Goal: Communication & Community: Answer question/provide support

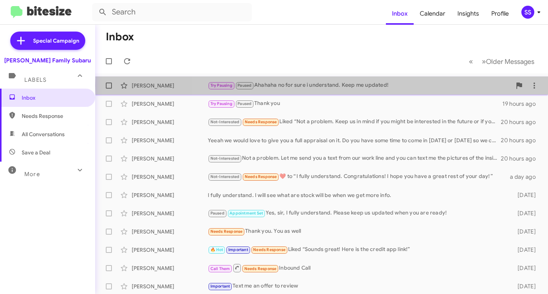
click at [354, 86] on div "Try Pausing Paused [DEMOGRAPHIC_DATA] no for sure i understand. Keep me updated!" at bounding box center [360, 85] width 304 height 9
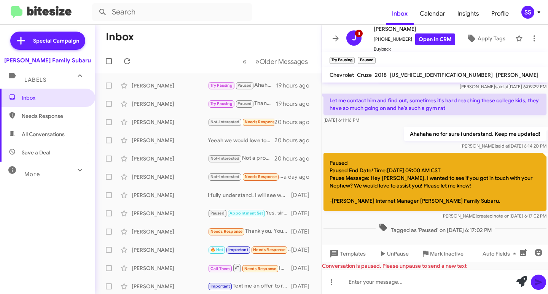
scroll to position [292, 0]
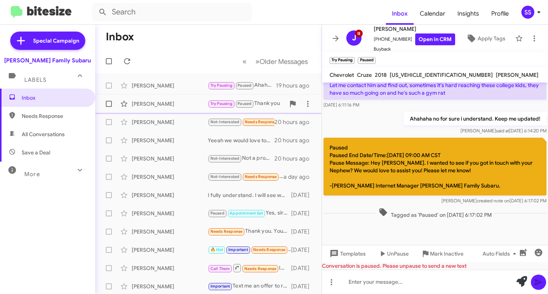
click at [189, 103] on div "[PERSON_NAME]" at bounding box center [170, 104] width 76 height 8
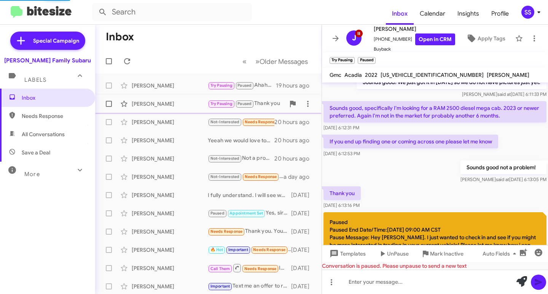
scroll to position [370, 0]
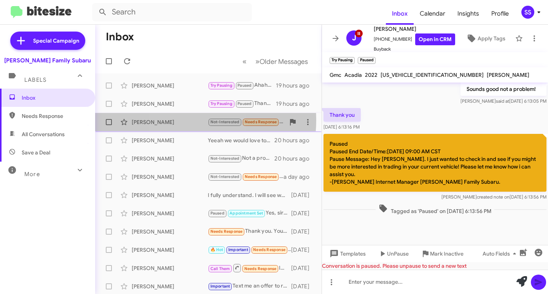
click at [184, 120] on div "[PERSON_NAME]" at bounding box center [170, 122] width 76 height 8
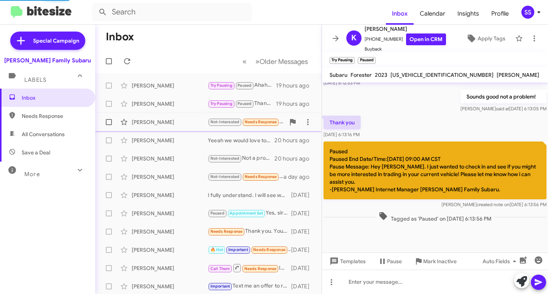
scroll to position [58, 0]
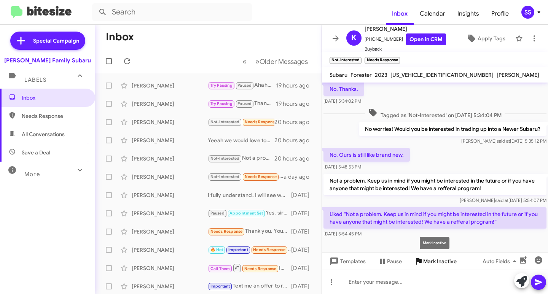
click at [447, 264] on span "Mark Inactive" at bounding box center [439, 262] width 33 height 14
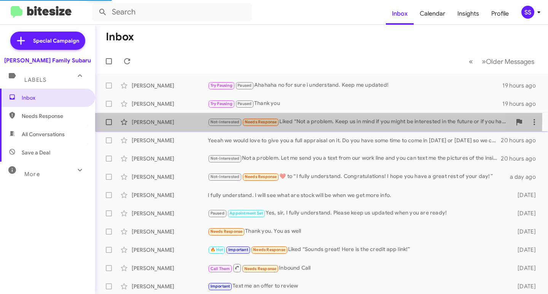
click at [186, 120] on div "[PERSON_NAME]" at bounding box center [170, 122] width 76 height 8
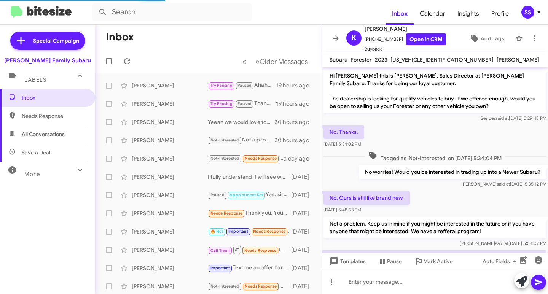
scroll to position [59, 0]
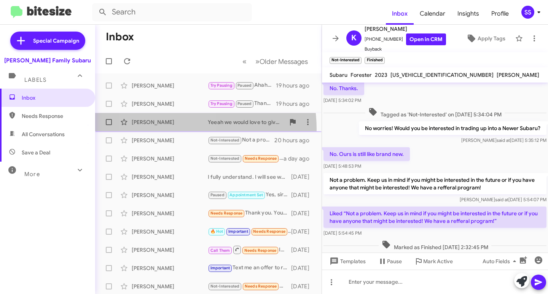
click at [169, 129] on div "[PERSON_NAME] we would love to give you a full appraisal on it. Do you have som…" at bounding box center [208, 122] width 214 height 15
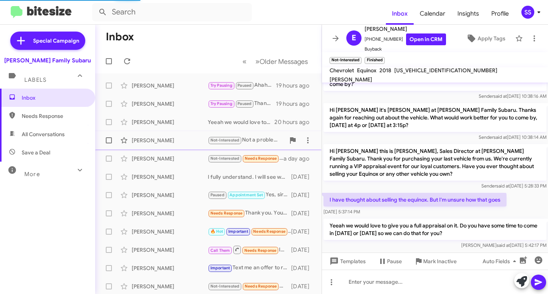
scroll to position [7, 0]
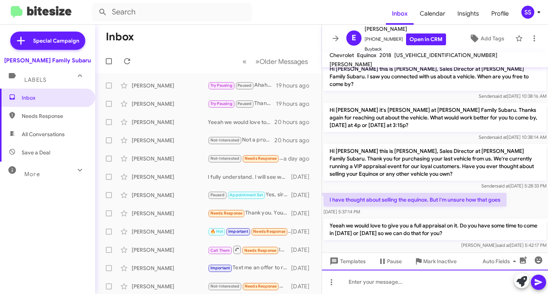
click at [393, 284] on div at bounding box center [435, 282] width 226 height 24
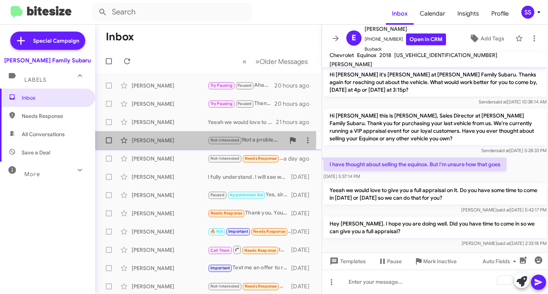
click at [166, 139] on div "[PERSON_NAME]" at bounding box center [170, 141] width 76 height 8
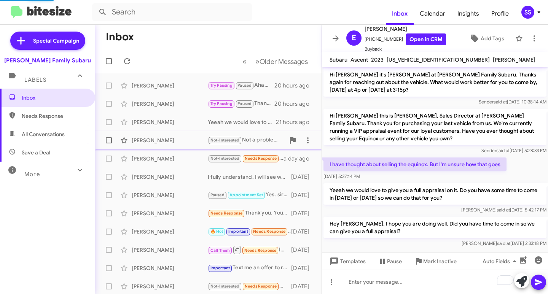
scroll to position [101, 0]
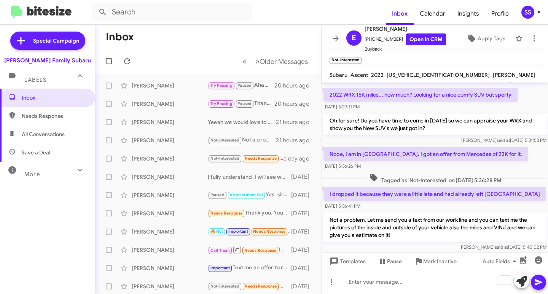
click at [38, 124] on span "Needs Response" at bounding box center [47, 116] width 95 height 18
type input "in:needs-response"
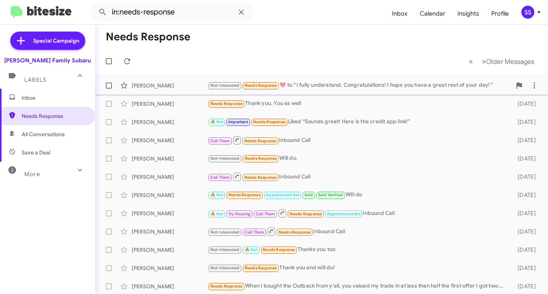
click at [311, 89] on div "Not-Interested Needs Response ​❤️​ to “ I fully understand. Congratulations! I …" at bounding box center [360, 85] width 304 height 9
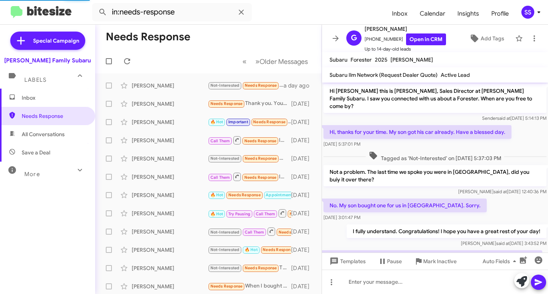
scroll to position [35, 0]
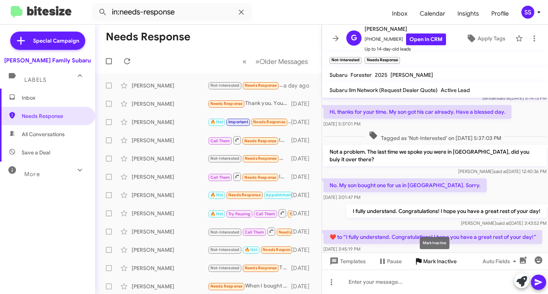
click at [427, 260] on span "Mark Inactive" at bounding box center [439, 262] width 33 height 14
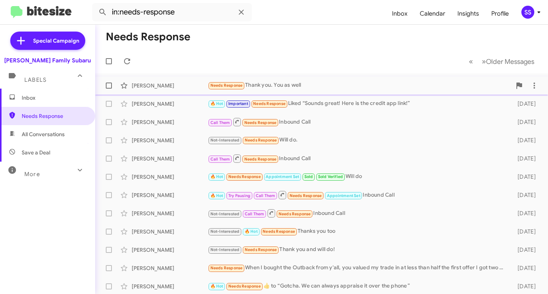
click at [328, 86] on div "Needs Response Thank you. You as well" at bounding box center [360, 85] width 304 height 9
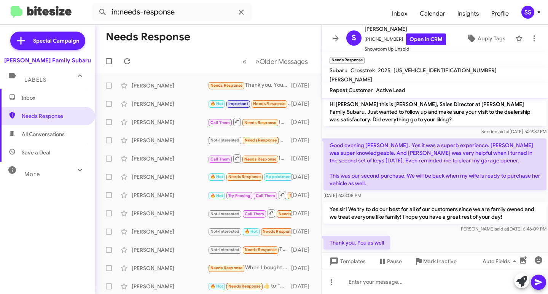
scroll to position [17, 0]
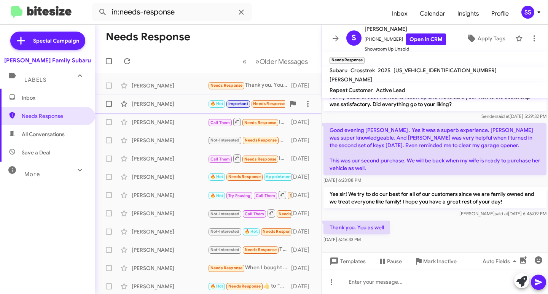
click at [156, 109] on div "[PERSON_NAME] 🔥 Hot Important Needs Response Liked “Sounds great! Here is the c…" at bounding box center [208, 103] width 214 height 15
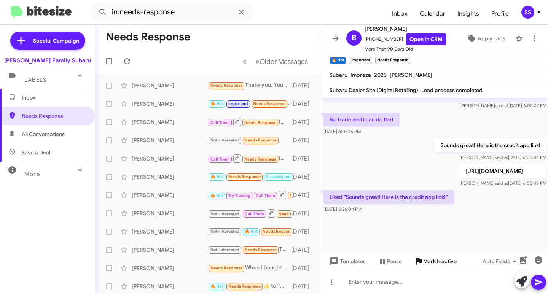
click at [425, 264] on span "Mark Inactive" at bounding box center [439, 262] width 33 height 14
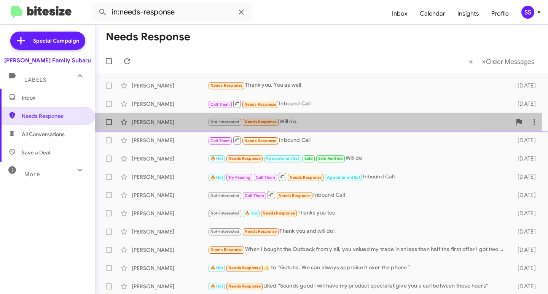
click at [175, 121] on div "[PERSON_NAME]" at bounding box center [170, 122] width 76 height 8
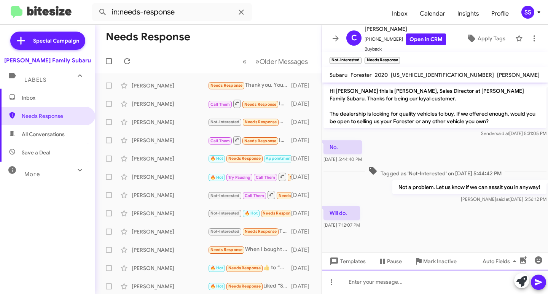
click at [430, 282] on div at bounding box center [435, 282] width 226 height 24
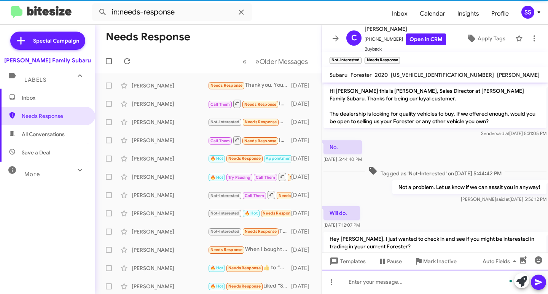
scroll to position [23, 0]
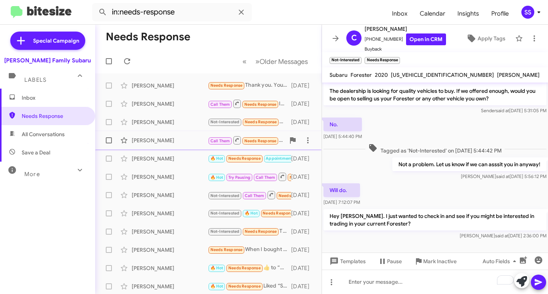
click at [143, 140] on div "[PERSON_NAME]" at bounding box center [170, 141] width 76 height 8
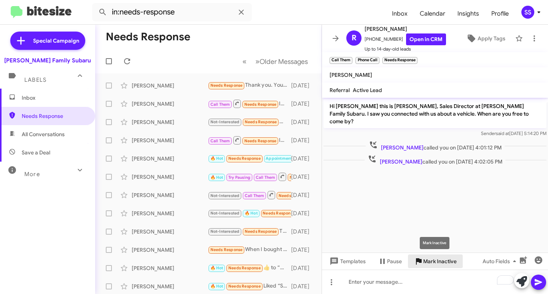
click at [433, 256] on span "Mark Inactive" at bounding box center [439, 262] width 33 height 14
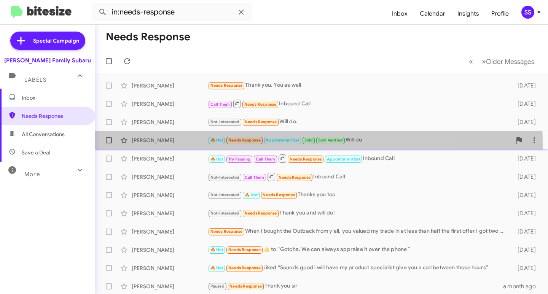
click at [161, 145] on div "[PERSON_NAME] 🔥 Hot Needs Response Appointment Set Sold Sold Verified Will do […" at bounding box center [321, 140] width 441 height 15
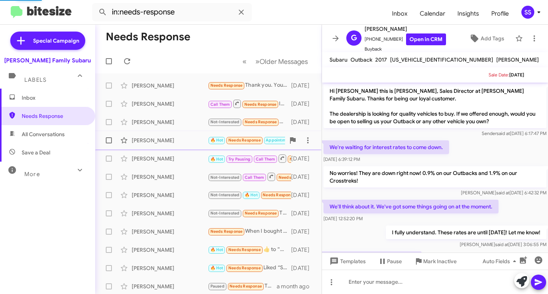
scroll to position [264, 0]
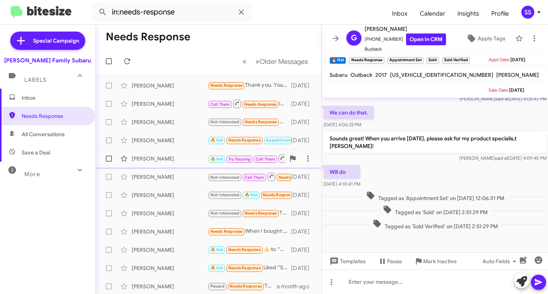
click at [160, 163] on div "[PERSON_NAME] 🔥 Hot Try Pausing Call Them Needs Response Appointment Set Inboun…" at bounding box center [208, 158] width 214 height 15
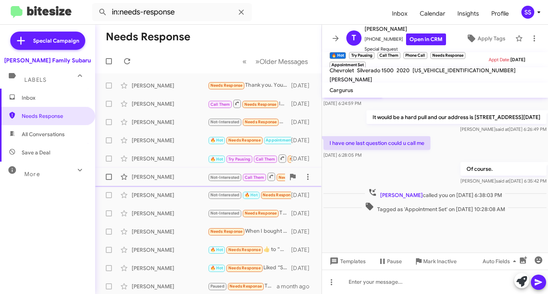
click at [156, 168] on span "[PERSON_NAME] Not-Interested Call Them Needs Response Inbound Call [DATE]" at bounding box center [208, 177] width 226 height 18
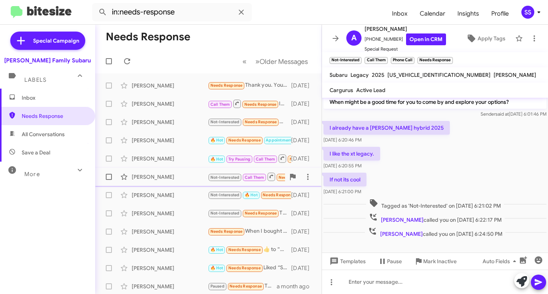
click at [159, 178] on div "[PERSON_NAME]" at bounding box center [170, 177] width 76 height 8
click at [162, 193] on div "[PERSON_NAME]" at bounding box center [170, 195] width 76 height 8
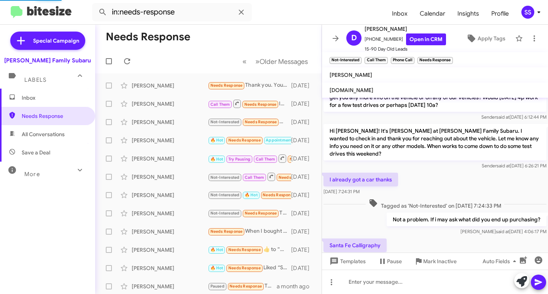
scroll to position [137, 0]
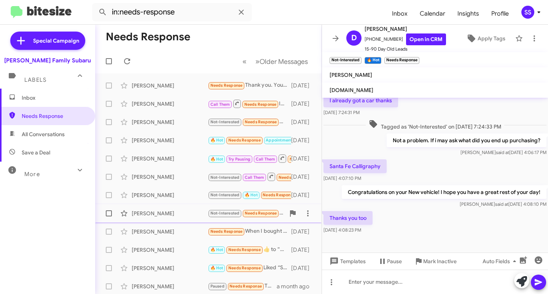
click at [171, 212] on div "[PERSON_NAME]" at bounding box center [170, 214] width 76 height 8
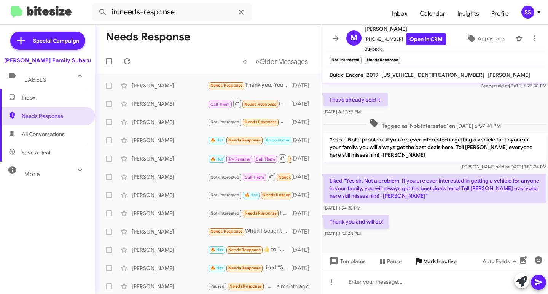
click at [451, 263] on span "Mark Inactive" at bounding box center [439, 262] width 33 height 14
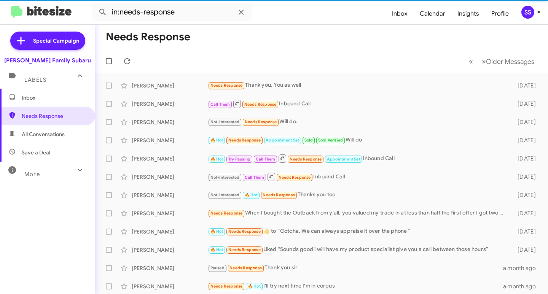
scroll to position [75, 0]
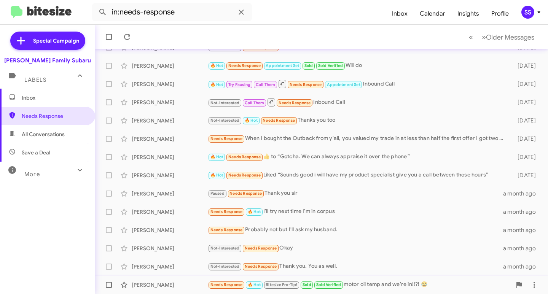
click at [165, 287] on div "[PERSON_NAME]" at bounding box center [170, 285] width 76 height 8
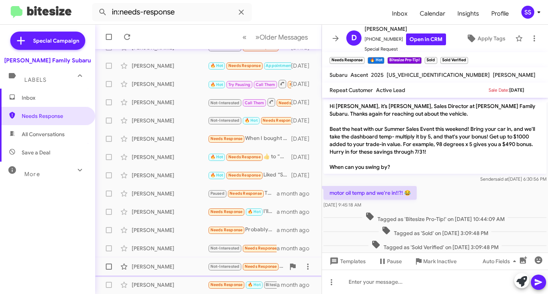
click at [168, 265] on div "[PERSON_NAME]" at bounding box center [170, 267] width 76 height 8
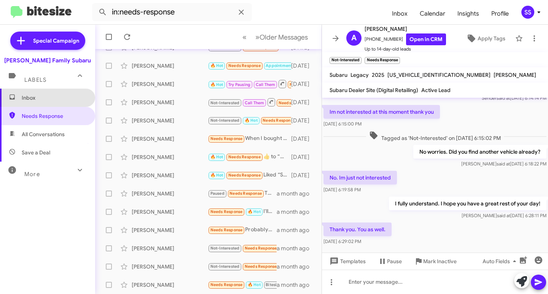
click at [51, 91] on span "Inbox" at bounding box center [47, 98] width 95 height 18
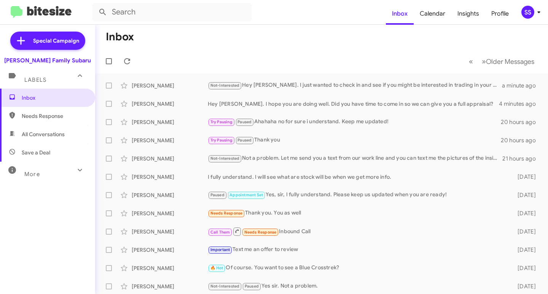
click at [48, 150] on span "Save a Deal" at bounding box center [36, 153] width 29 height 8
type input "in:not-interested"
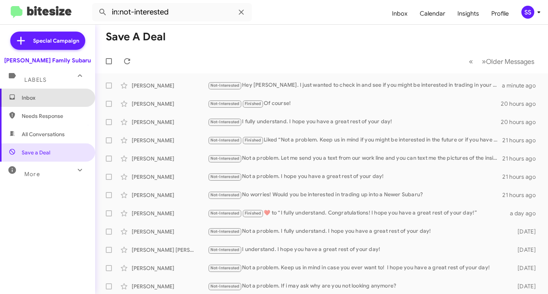
click at [61, 96] on span "Inbox" at bounding box center [54, 98] width 65 height 8
